Goal: Task Accomplishment & Management: Manage account settings

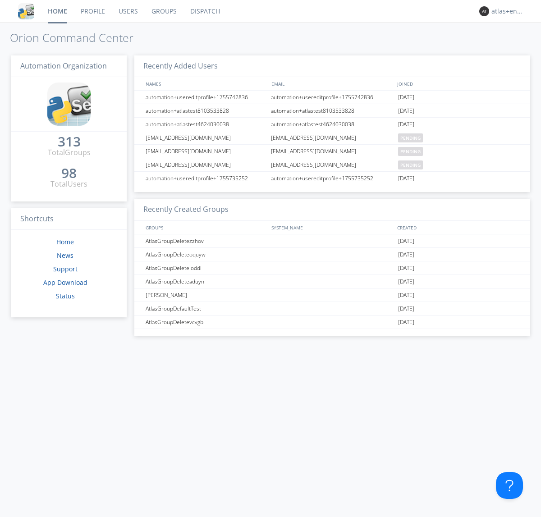
click at [204, 11] on link "Dispatch" at bounding box center [205, 11] width 43 height 23
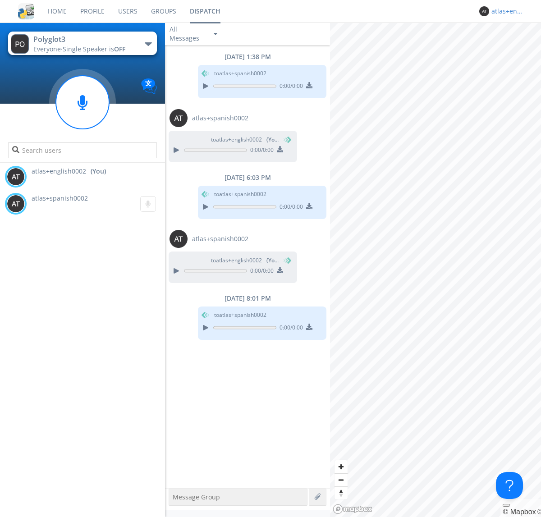
click at [506, 11] on div "atlas+english0002" at bounding box center [509, 11] width 34 height 9
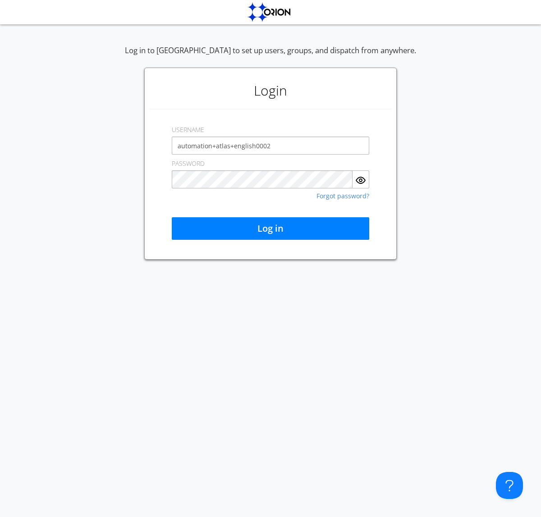
type input "automation+atlas+english0002"
click at [271, 229] on button "Log in" at bounding box center [271, 228] width 198 height 23
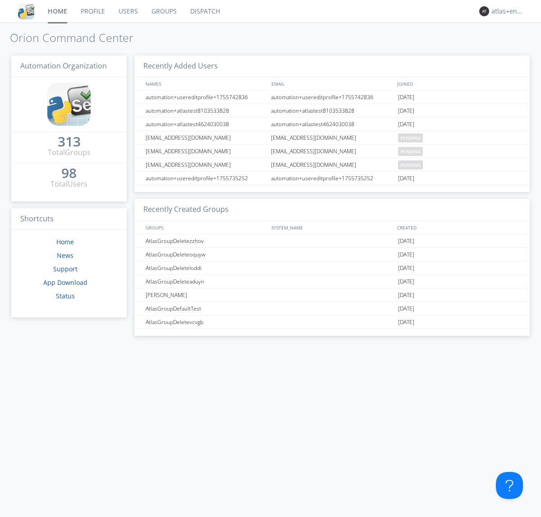
click at [204, 11] on link "Dispatch" at bounding box center [205, 11] width 43 height 23
